Goal: Information Seeking & Learning: Learn about a topic

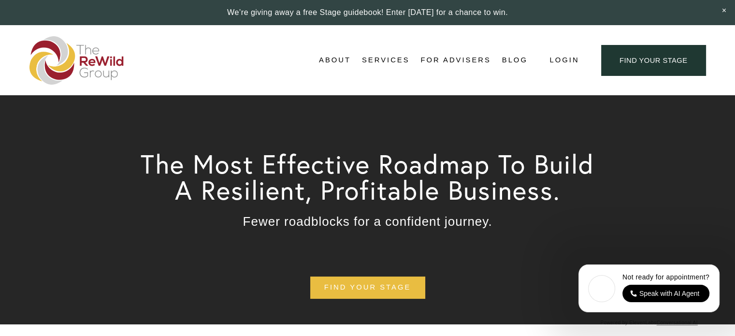
click at [333, 64] on span "About" at bounding box center [335, 60] width 32 height 13
click at [0, 0] on span "About Us" at bounding box center [0, 0] width 0 height 0
